Goal: Task Accomplishment & Management: Manage account settings

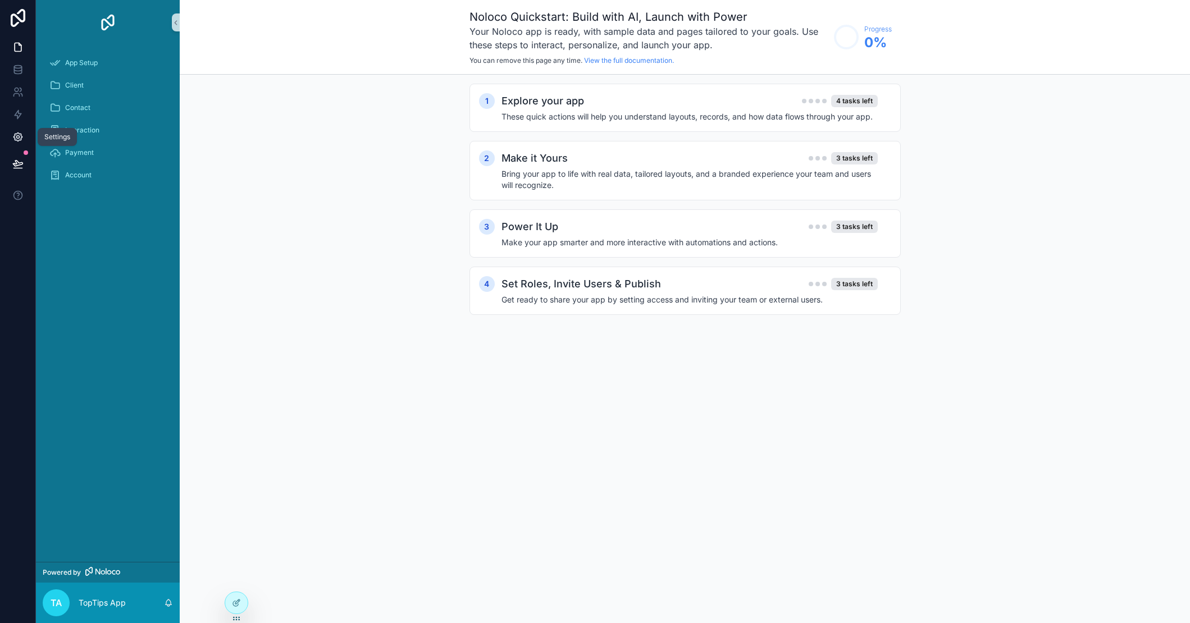
click at [17, 139] on icon at bounding box center [17, 136] width 11 height 11
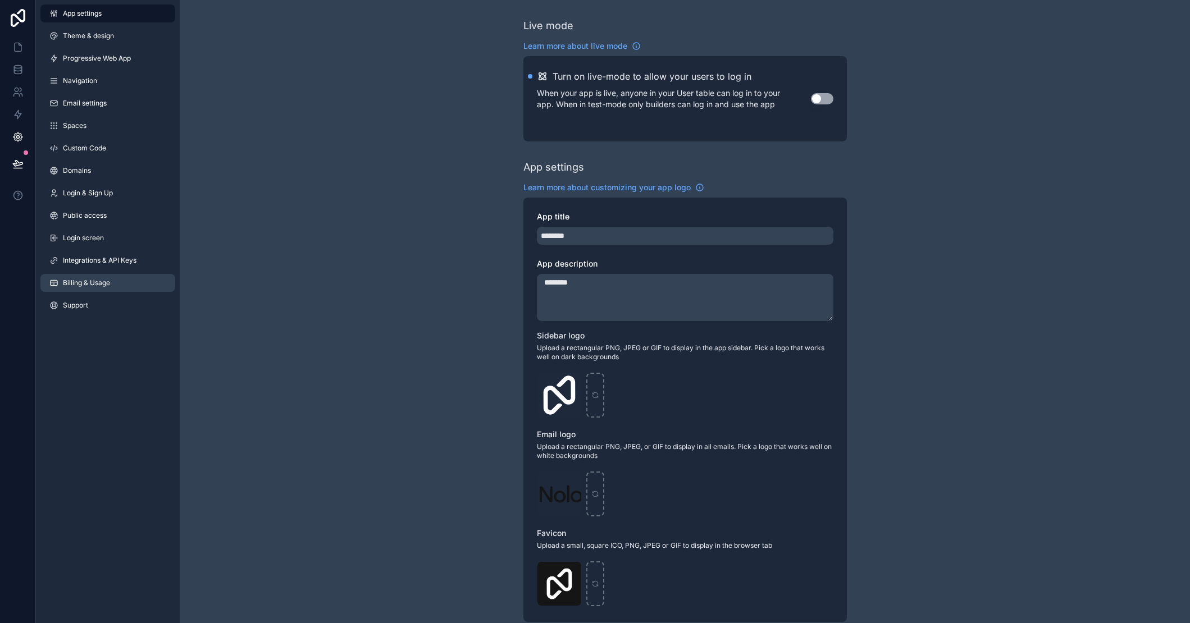
click at [85, 282] on span "Billing & Usage" at bounding box center [86, 283] width 47 height 9
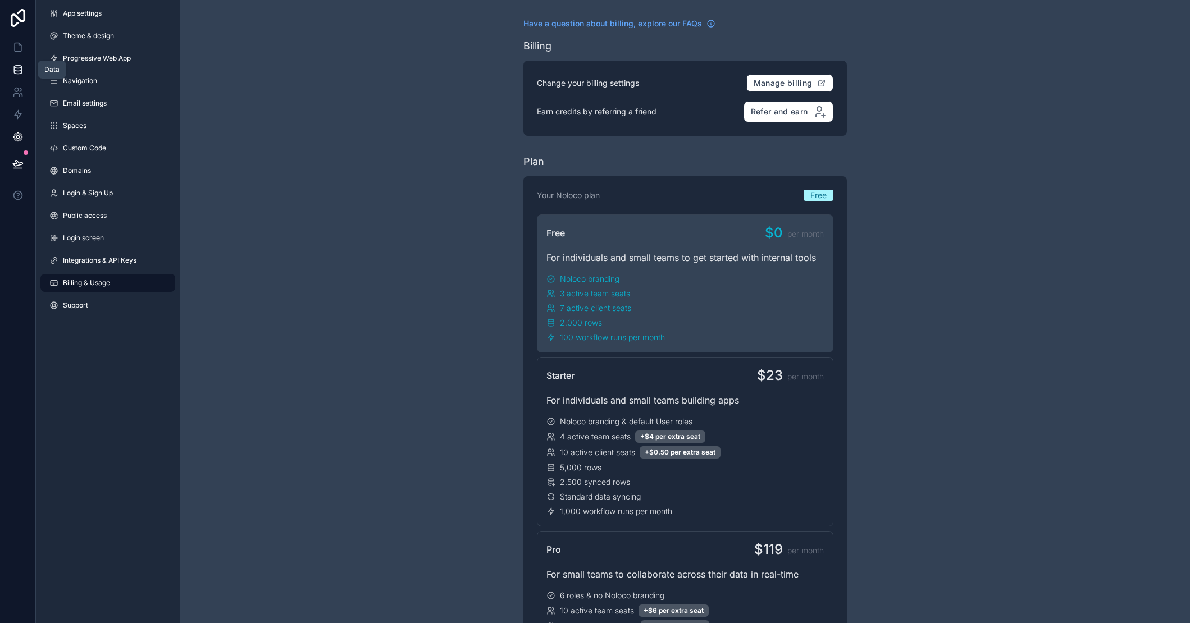
click at [19, 66] on icon at bounding box center [17, 67] width 7 height 3
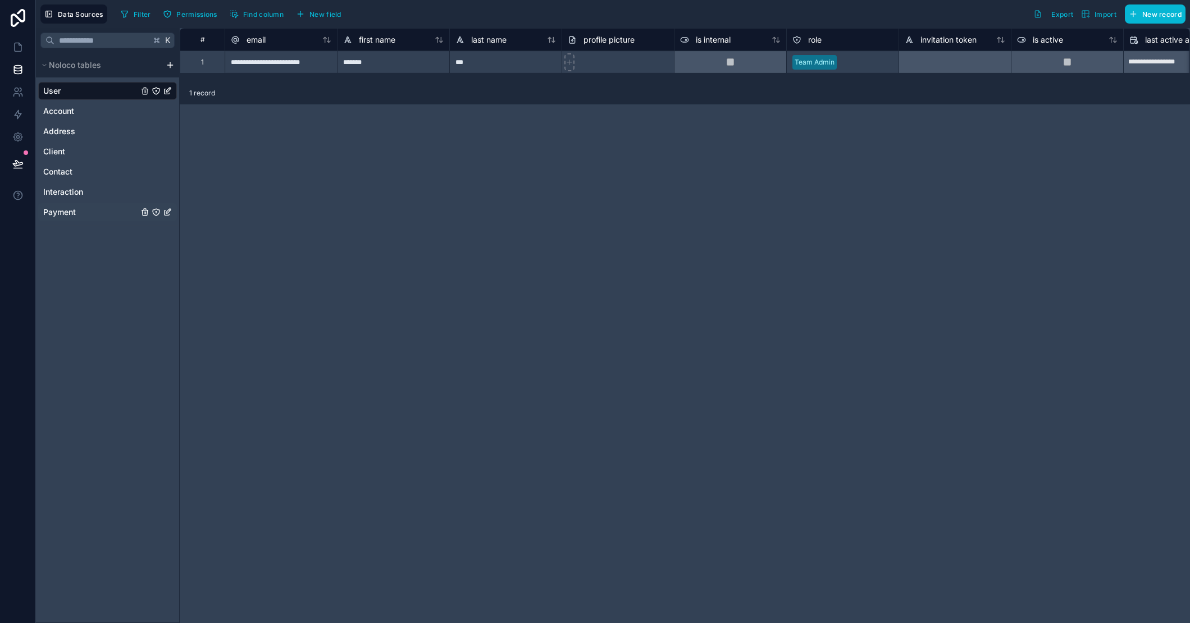
click at [66, 209] on span "Payment" at bounding box center [59, 212] width 33 height 11
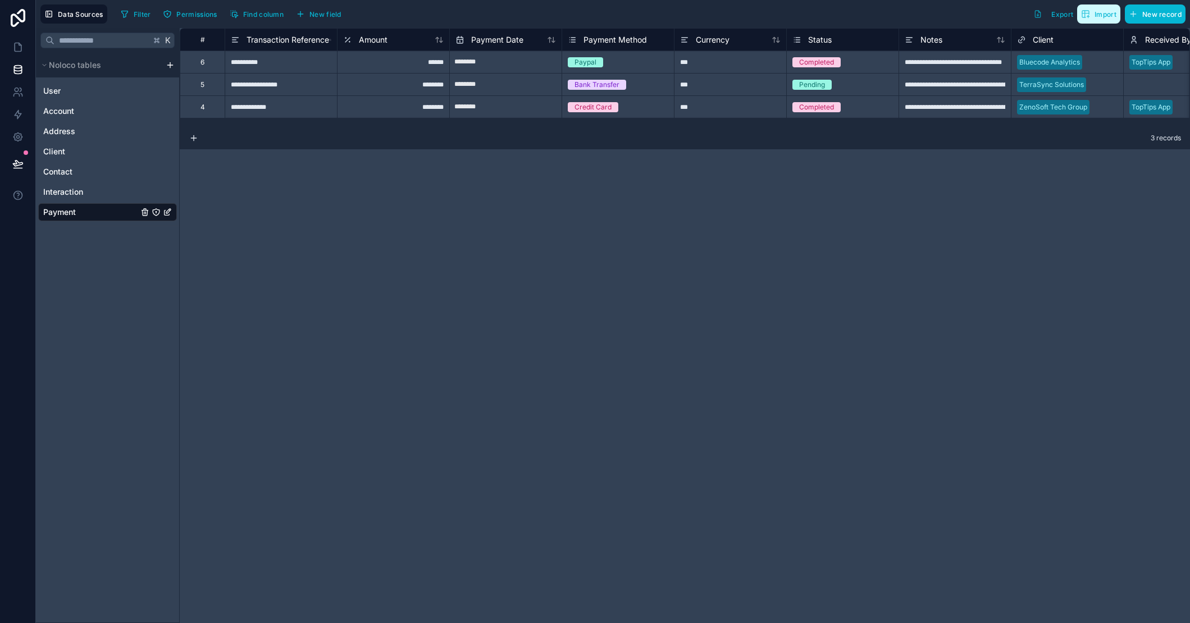
click at [1113, 15] on span "Import" at bounding box center [1106, 14] width 22 height 8
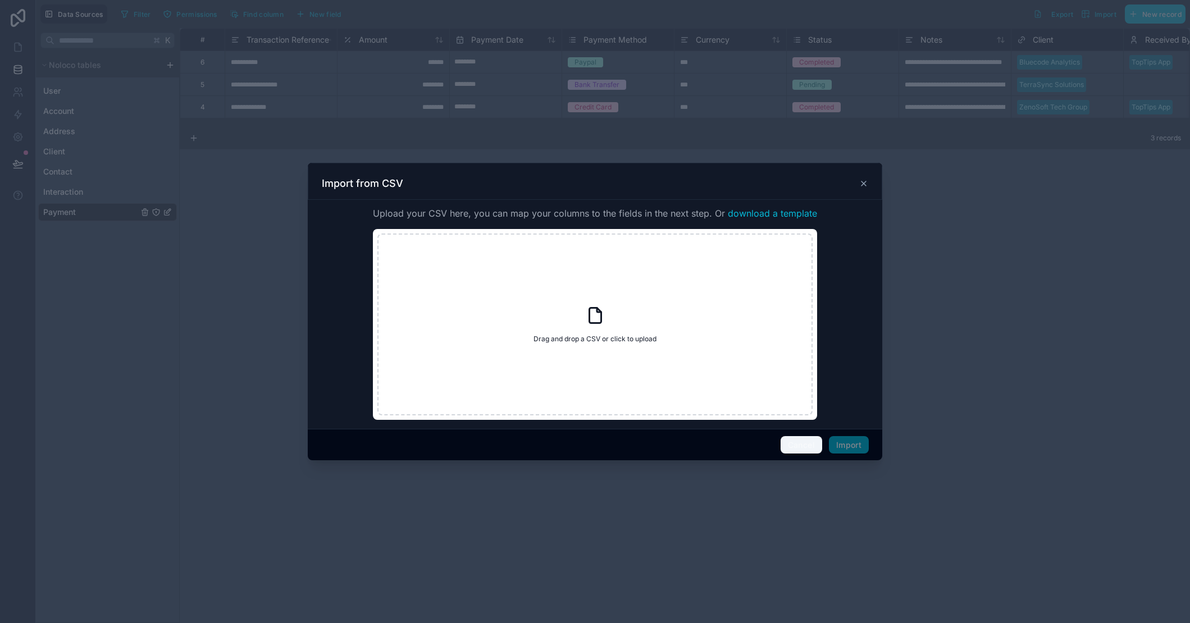
click at [798, 447] on button "Cancel" at bounding box center [802, 445] width 42 height 18
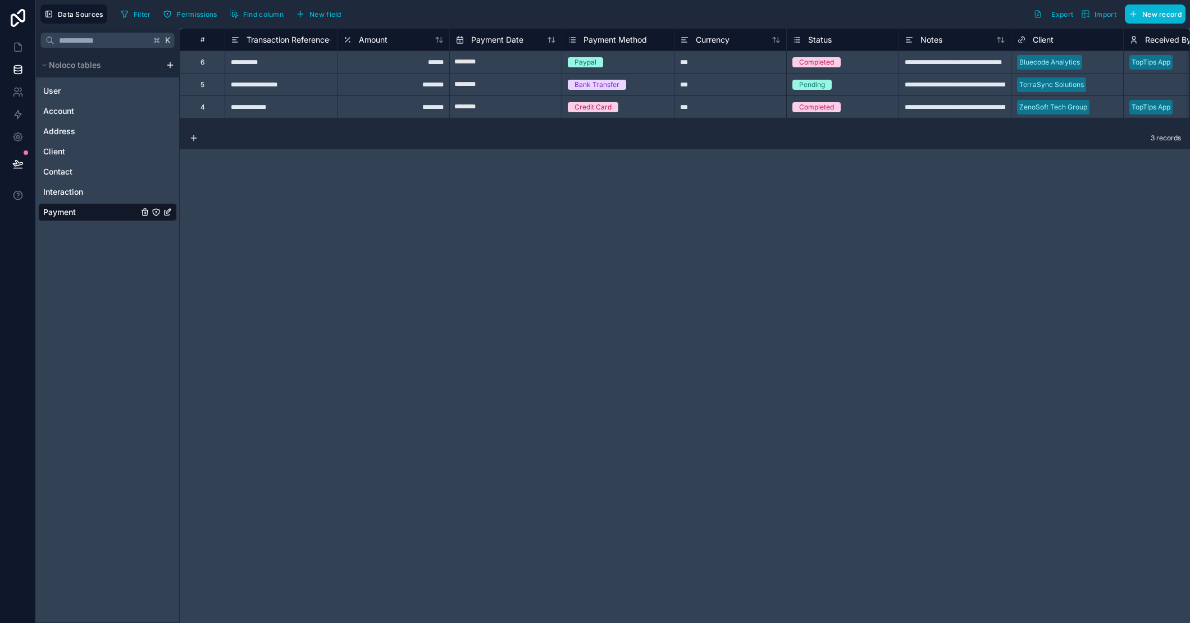
click at [170, 66] on html "**********" at bounding box center [595, 311] width 1190 height 623
